Goal: Task Accomplishment & Management: Manage account settings

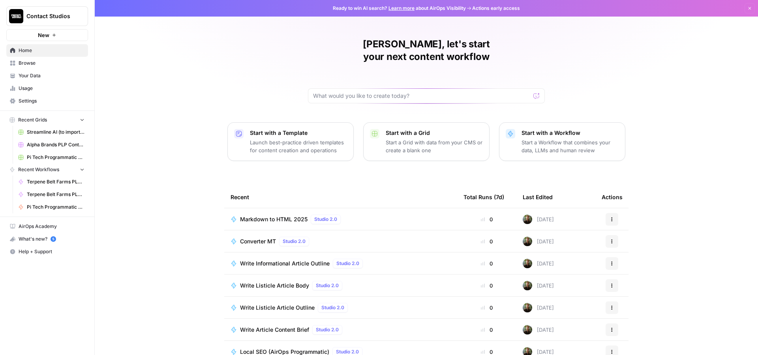
click at [31, 88] on span "Usage" at bounding box center [52, 88] width 66 height 7
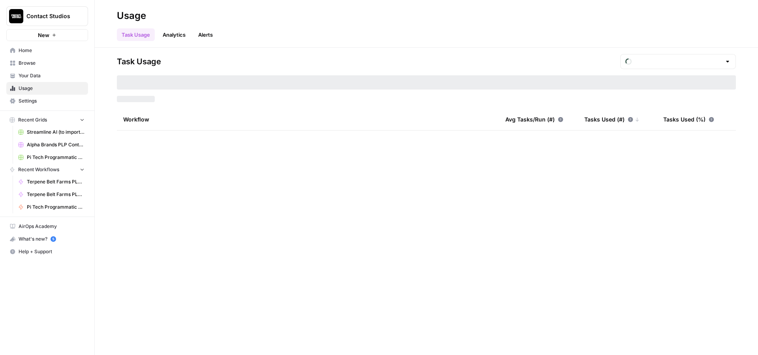
type input "August Tasks"
click at [31, 103] on span "Settings" at bounding box center [52, 101] width 66 height 7
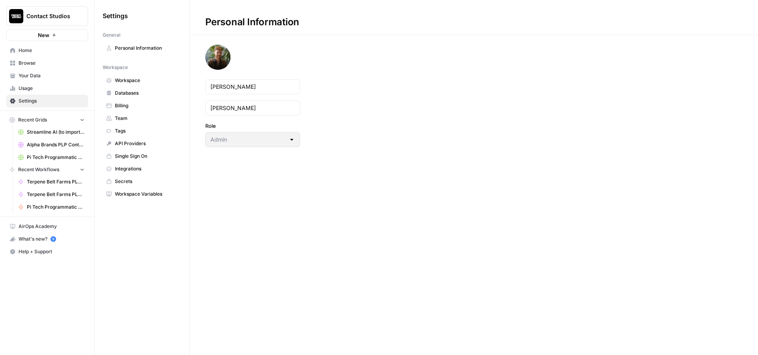
click at [132, 107] on span "Billing" at bounding box center [146, 105] width 63 height 7
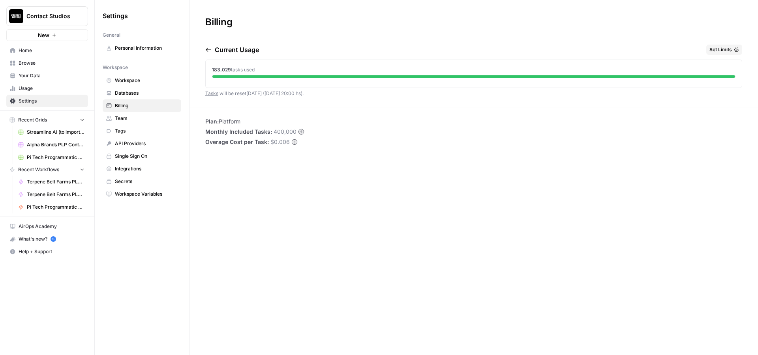
click at [720, 49] on span "Set Limits" at bounding box center [721, 49] width 23 height 7
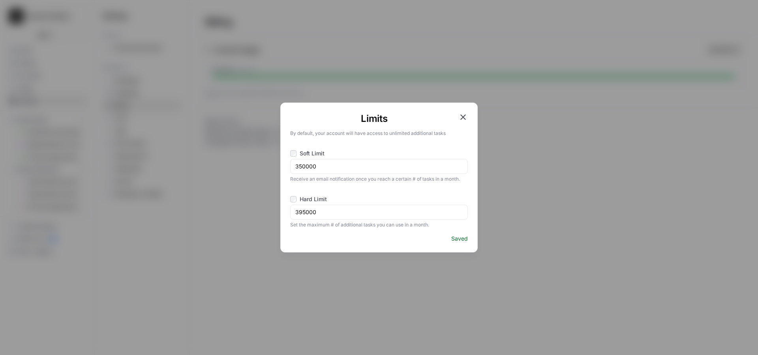
click at [427, 47] on div "Limits By default, your account will have access to unlimited additional tasks …" at bounding box center [379, 177] width 758 height 355
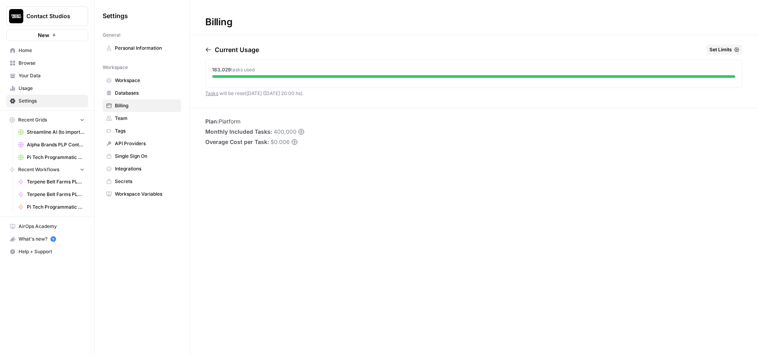
click at [562, 200] on div "Billing Current Usage Set Limits 183,029 tasks used Tasks will be reset [DATE] …" at bounding box center [474, 177] width 569 height 355
click at [693, 227] on div "Billing Current Usage Set Limits 183,029 tasks used Tasks will be reset [DATE] …" at bounding box center [474, 177] width 569 height 355
